Goal: Find specific page/section: Find specific page/section

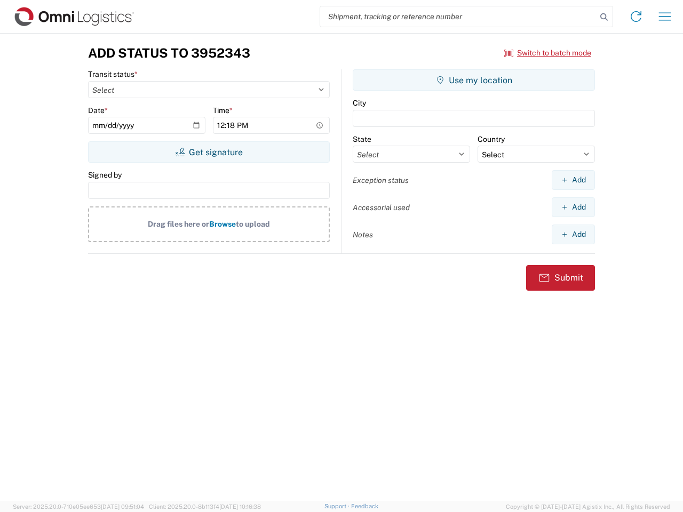
click at [459, 17] on input "search" at bounding box center [458, 16] width 276 height 20
click at [604, 17] on icon at bounding box center [604, 17] width 15 height 15
click at [636, 17] on icon at bounding box center [636, 16] width 17 height 17
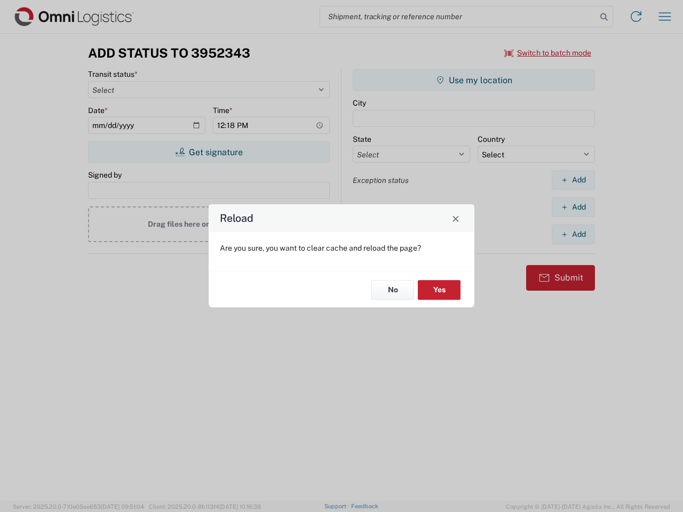
click at [665, 17] on div "Reload Are you sure, you want to clear cache and reload the page? No Yes" at bounding box center [341, 256] width 683 height 512
click at [548, 53] on div "Reload Are you sure, you want to clear cache and reload the page? No Yes" at bounding box center [341, 256] width 683 height 512
click at [209, 152] on div "Reload Are you sure, you want to clear cache and reload the page? No Yes" at bounding box center [341, 256] width 683 height 512
click at [474, 80] on div "Reload Are you sure, you want to clear cache and reload the page? No Yes" at bounding box center [341, 256] width 683 height 512
click at [573, 180] on div "Reload Are you sure, you want to clear cache and reload the page? No Yes" at bounding box center [341, 256] width 683 height 512
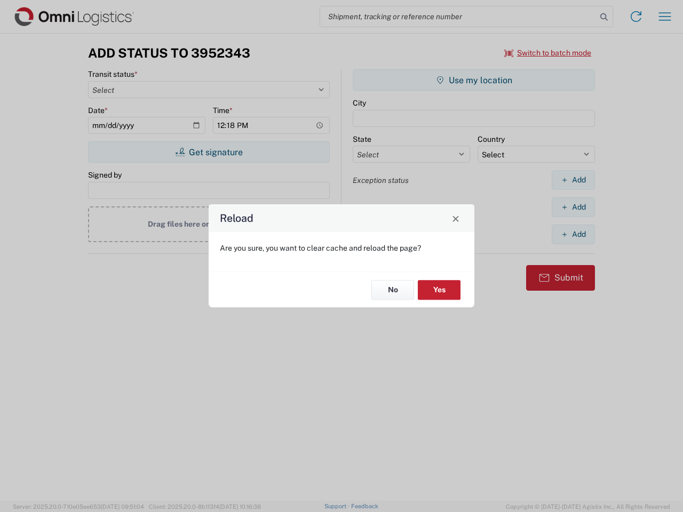
click at [573, 207] on div "Reload Are you sure, you want to clear cache and reload the page? No Yes" at bounding box center [341, 256] width 683 height 512
click at [573, 234] on div "Reload Are you sure, you want to clear cache and reload the page? No Yes" at bounding box center [341, 256] width 683 height 512
